Goal: Information Seeking & Learning: Learn about a topic

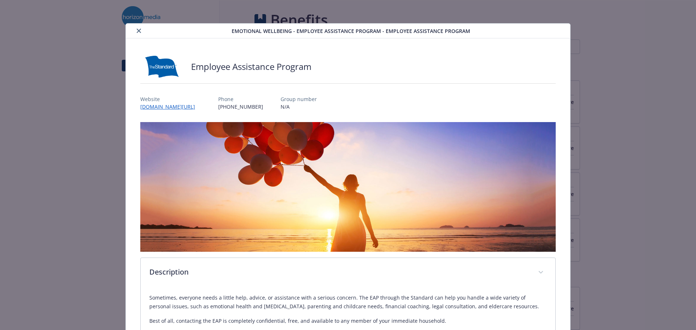
scroll to position [1415, 0]
